Goal: Task Accomplishment & Management: Manage account settings

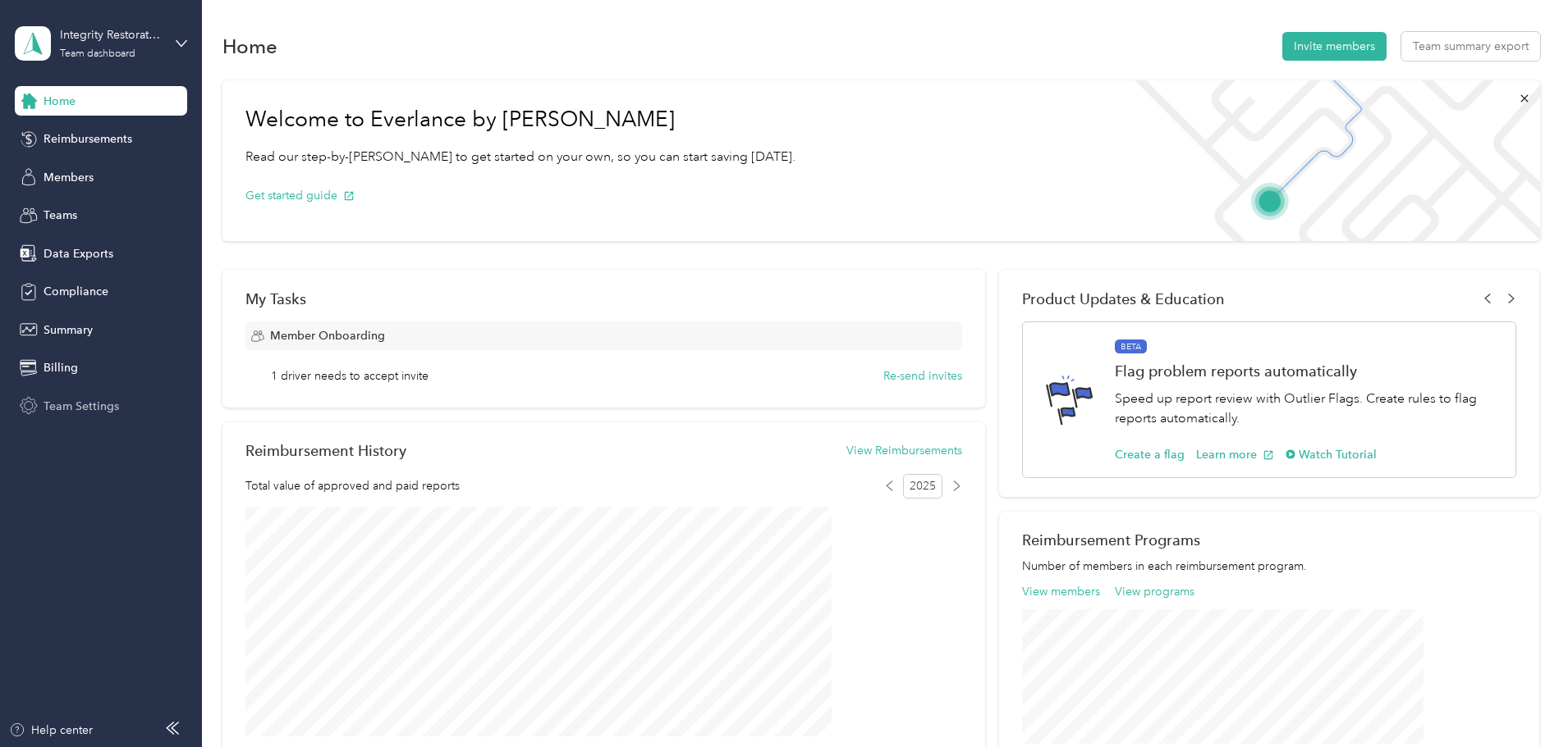
click at [86, 394] on div "Team Settings" at bounding box center [101, 406] width 173 height 29
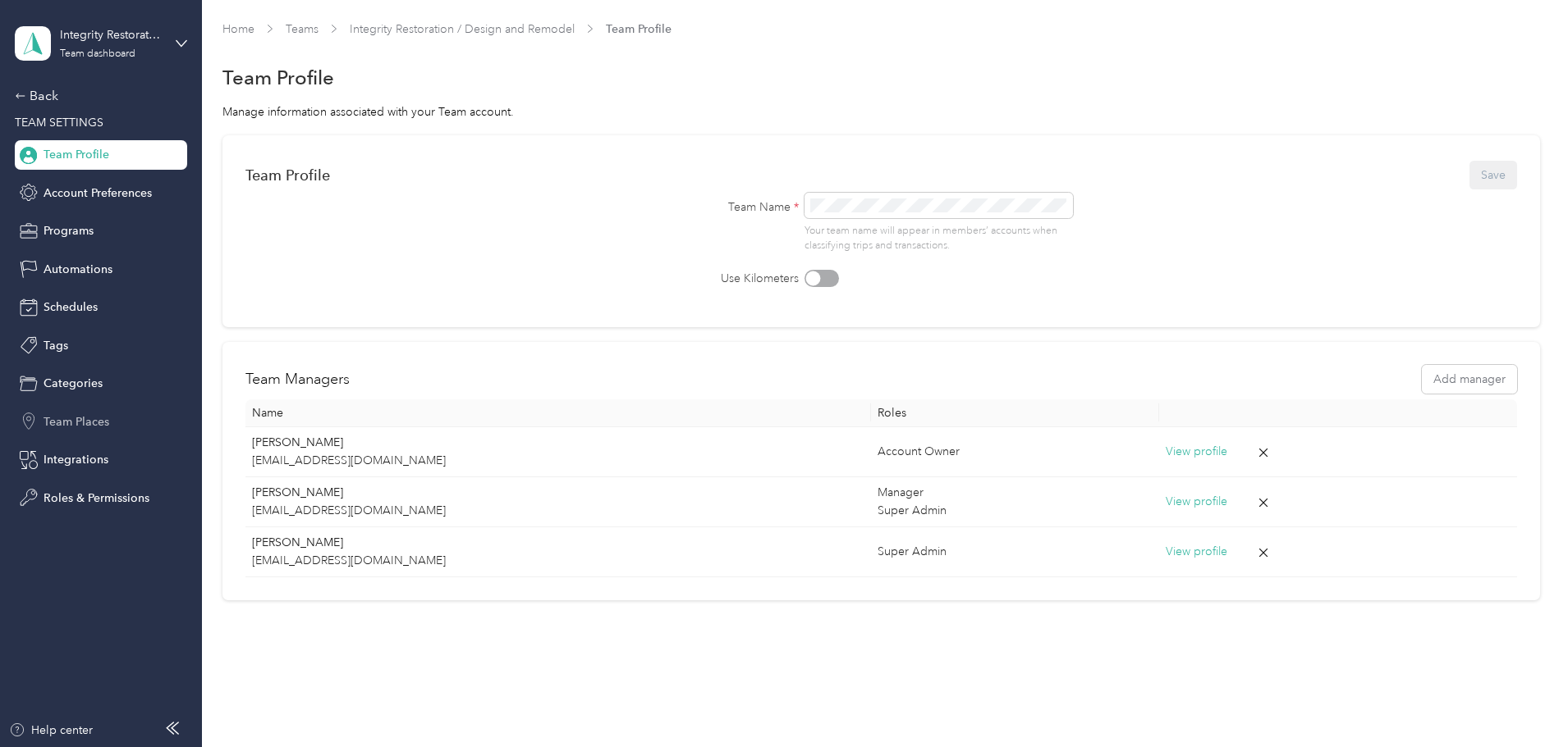
click at [76, 414] on span "Team Places" at bounding box center [76, 422] width 65 height 17
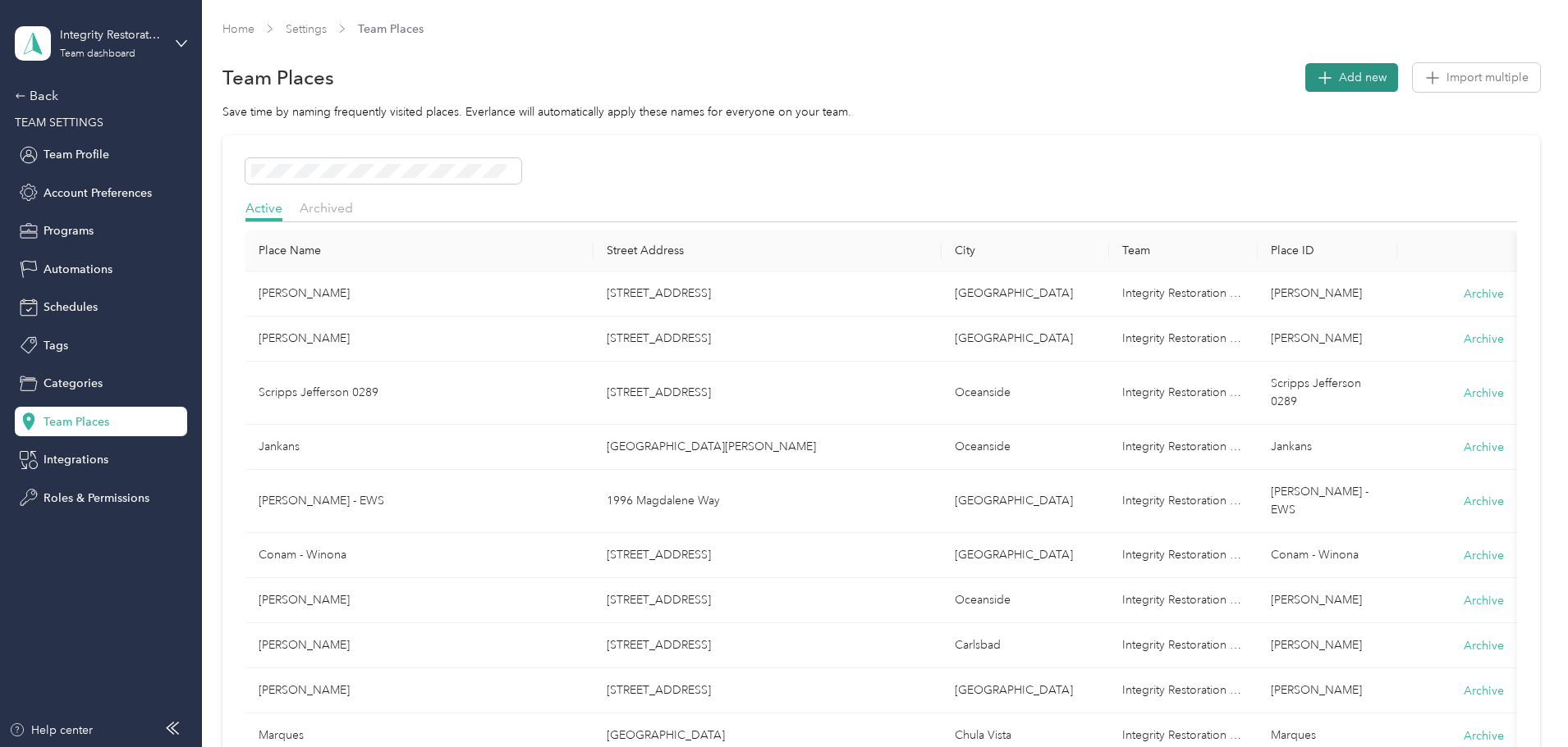
click at [1339, 82] on span "Add new" at bounding box center [1362, 77] width 47 height 17
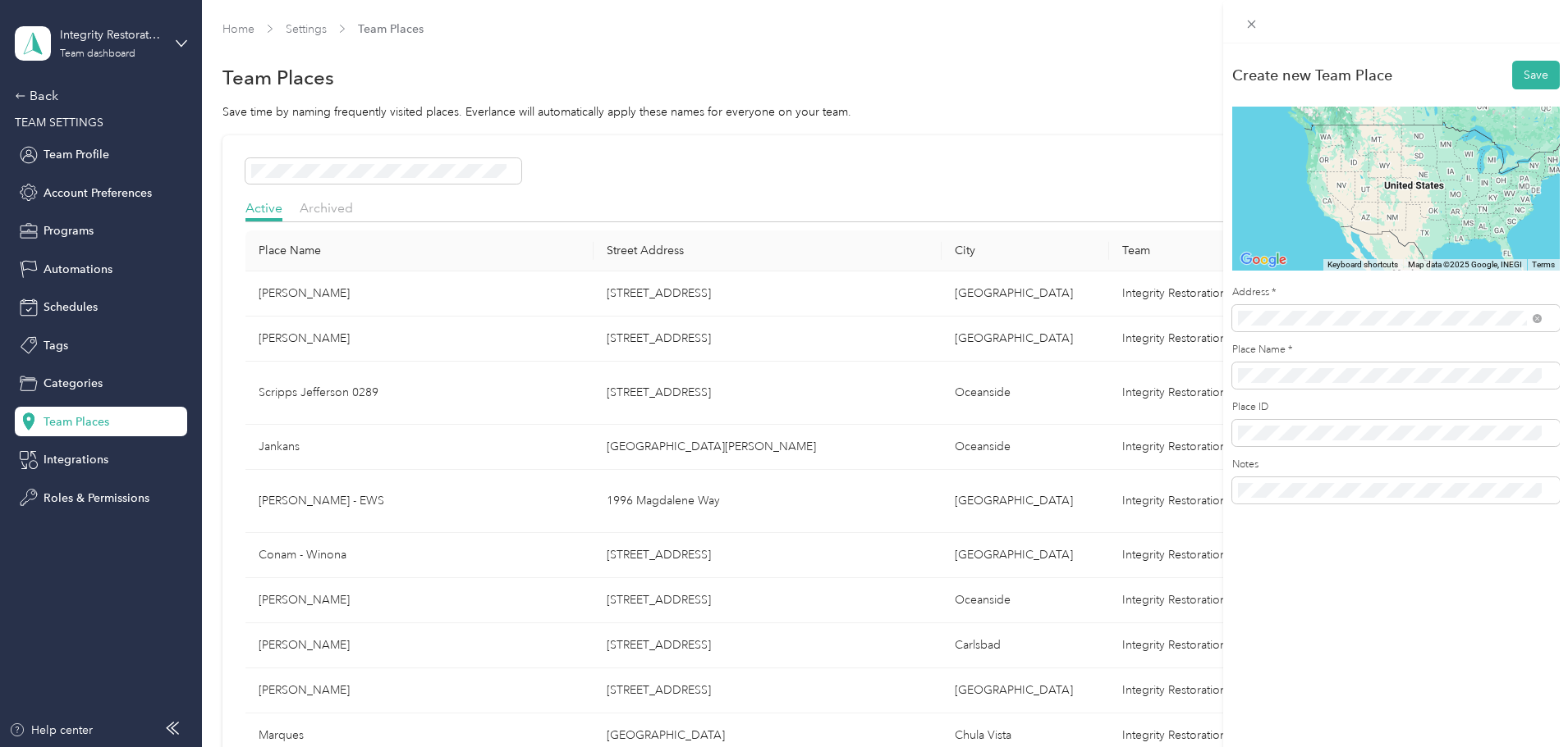
click at [1409, 380] on span "[STREET_ADDRESS][US_STATE]" at bounding box center [1350, 377] width 164 height 15
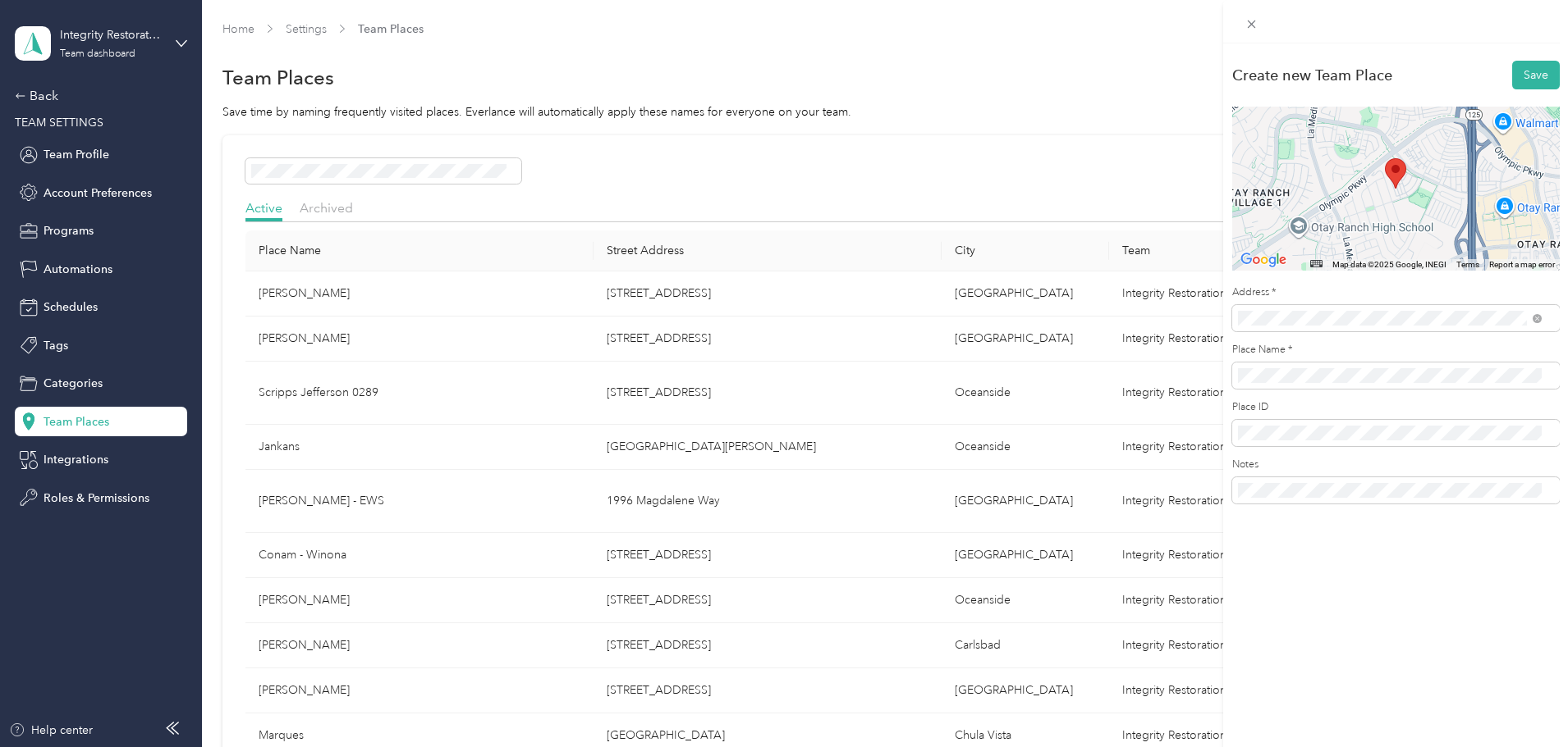
drag, startPoint x: 1455, startPoint y: 358, endPoint x: 1455, endPoint y: 367, distance: 9.0
click at [1455, 359] on div "Place Name *" at bounding box center [1395, 366] width 327 height 46
click at [1527, 70] on button "Save" at bounding box center [1535, 75] width 47 height 28
